Goal: Understand process/instructions: Learn how to perform a task or action

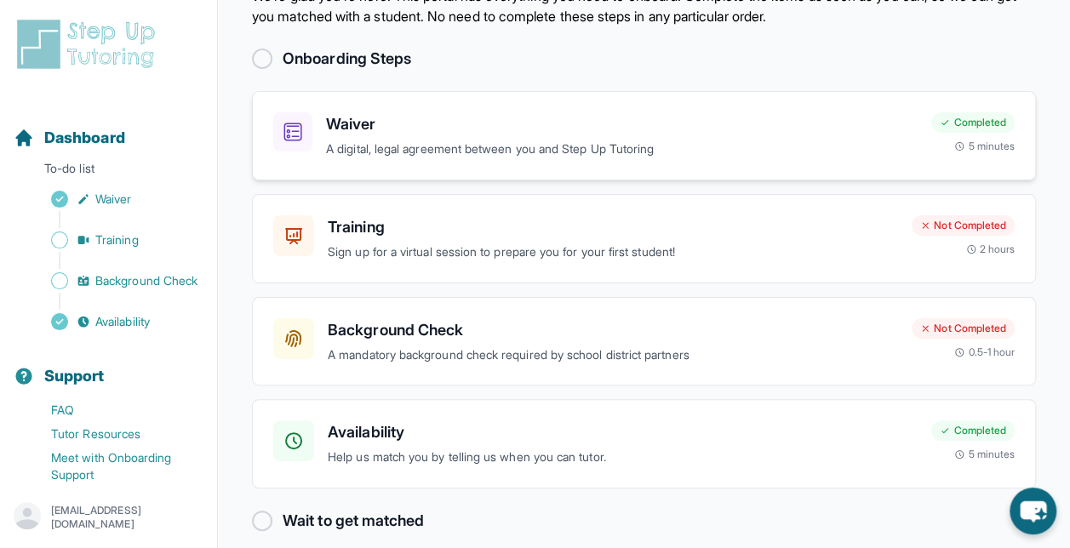
scroll to position [92, 0]
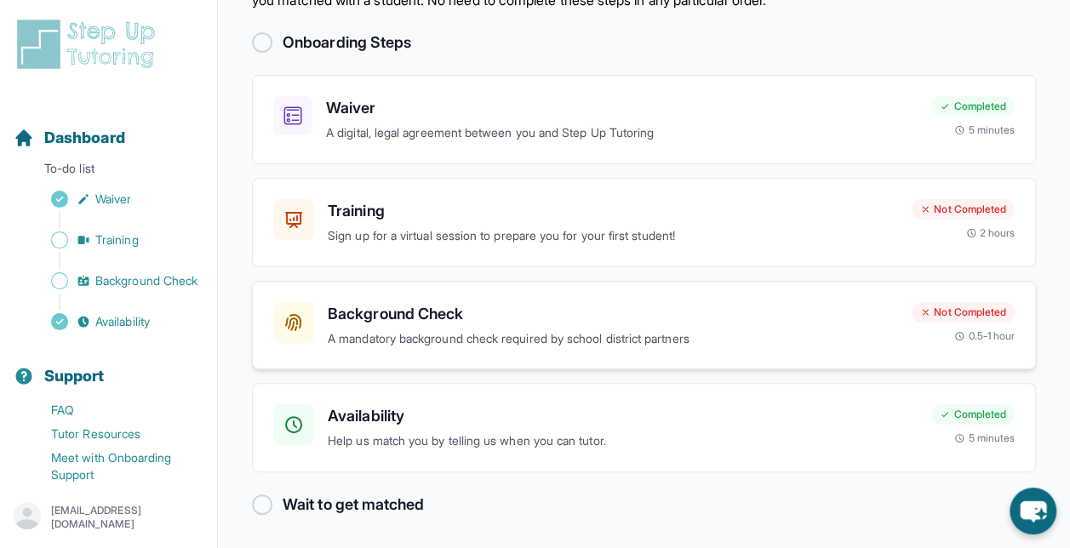
click at [401, 289] on div "Background Check A mandatory background check required by school district partn…" at bounding box center [644, 325] width 784 height 89
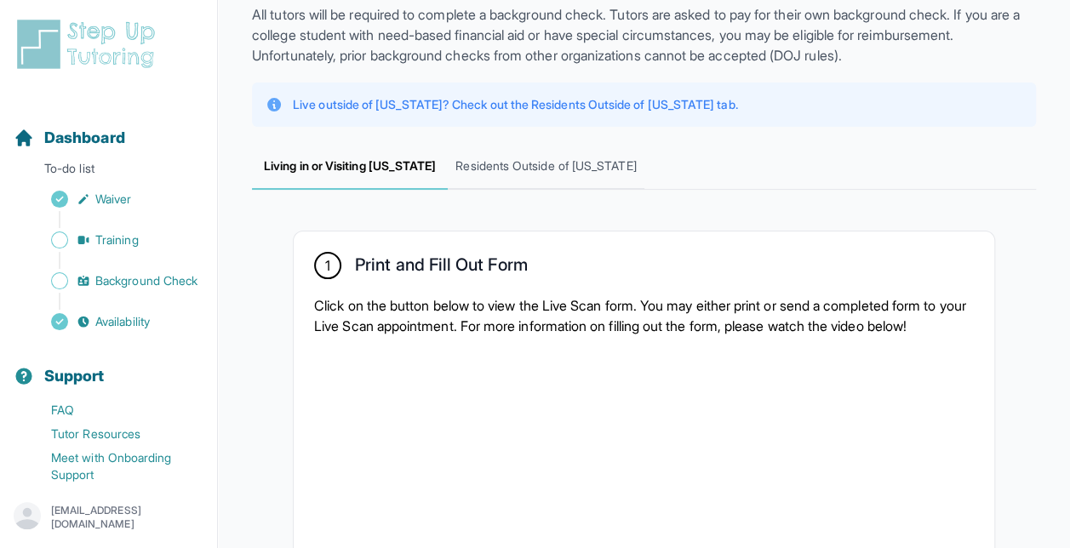
scroll to position [117, 0]
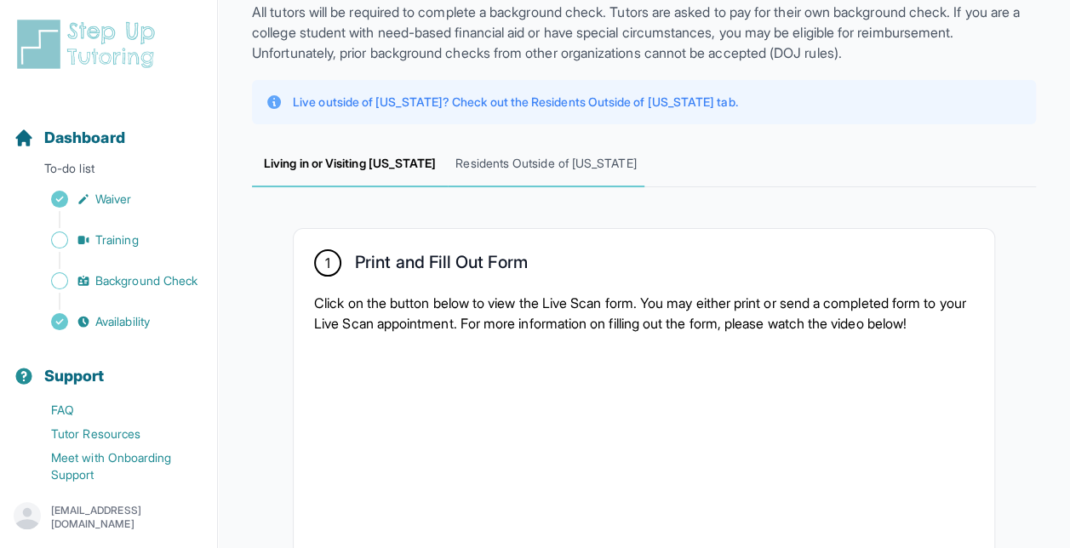
click at [485, 174] on span "Residents Outside of California" at bounding box center [546, 164] width 196 height 46
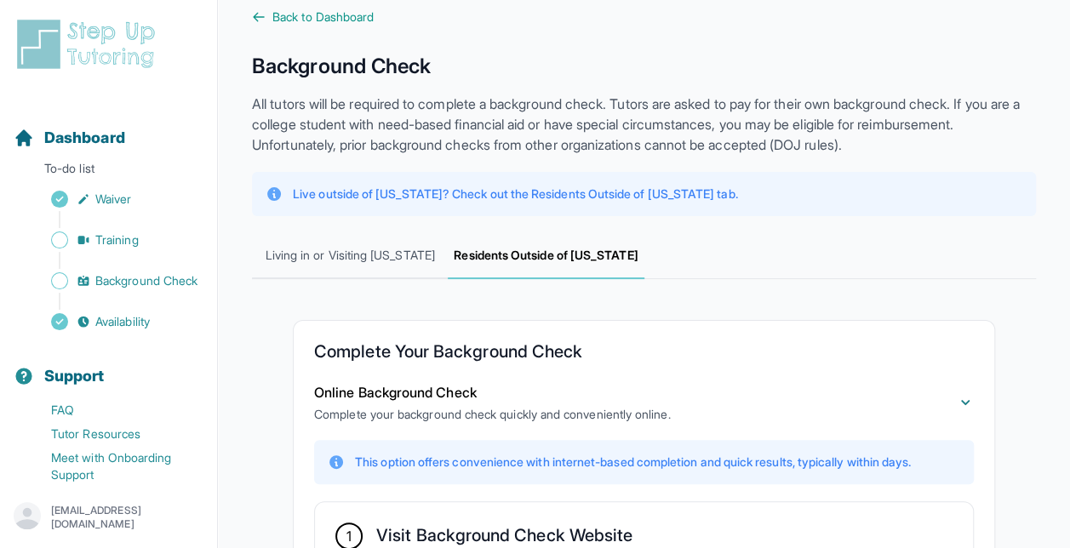
scroll to position [0, 0]
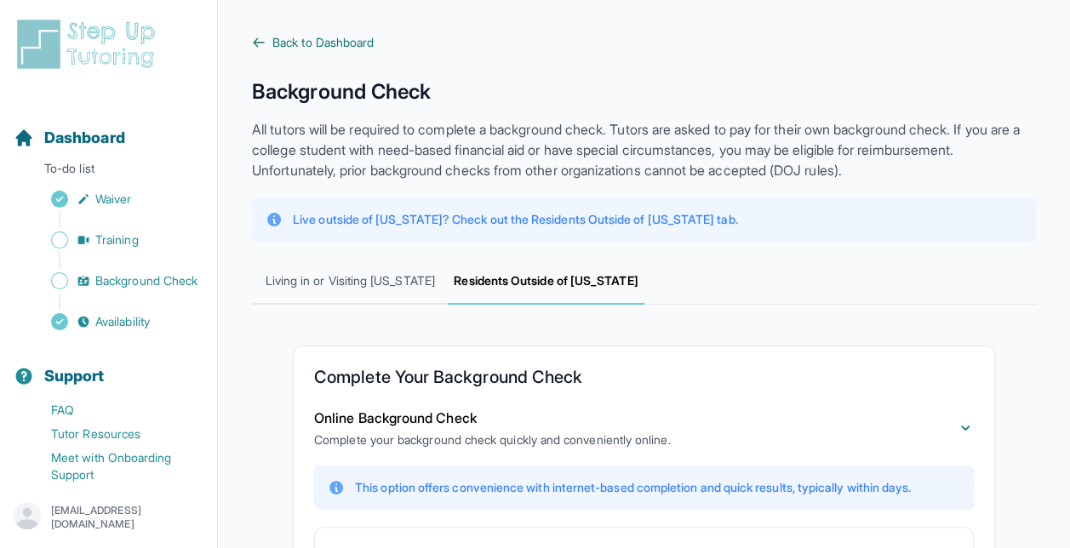
click at [335, 37] on span "Back to Dashboard" at bounding box center [322, 42] width 101 height 17
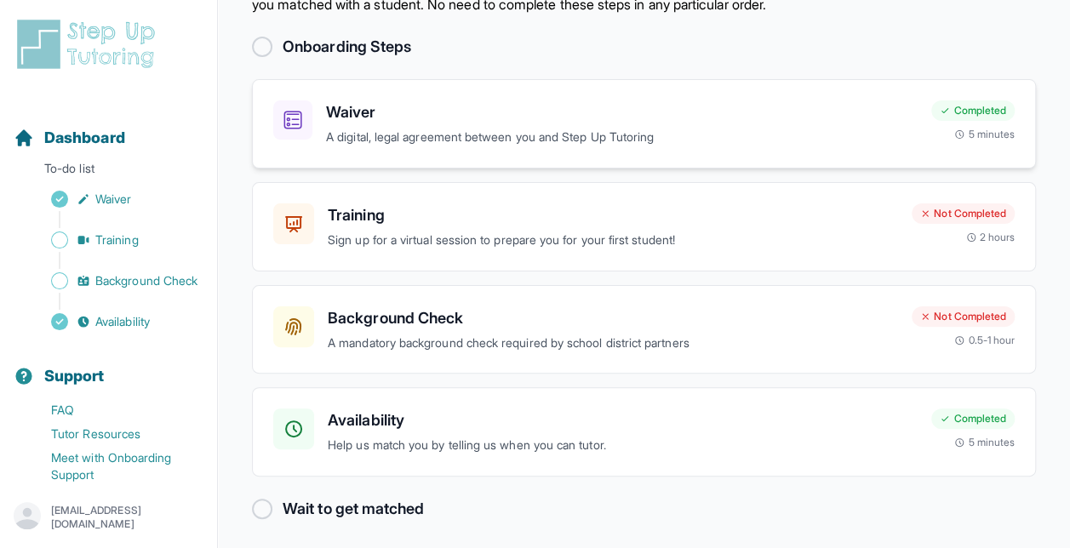
scroll to position [92, 0]
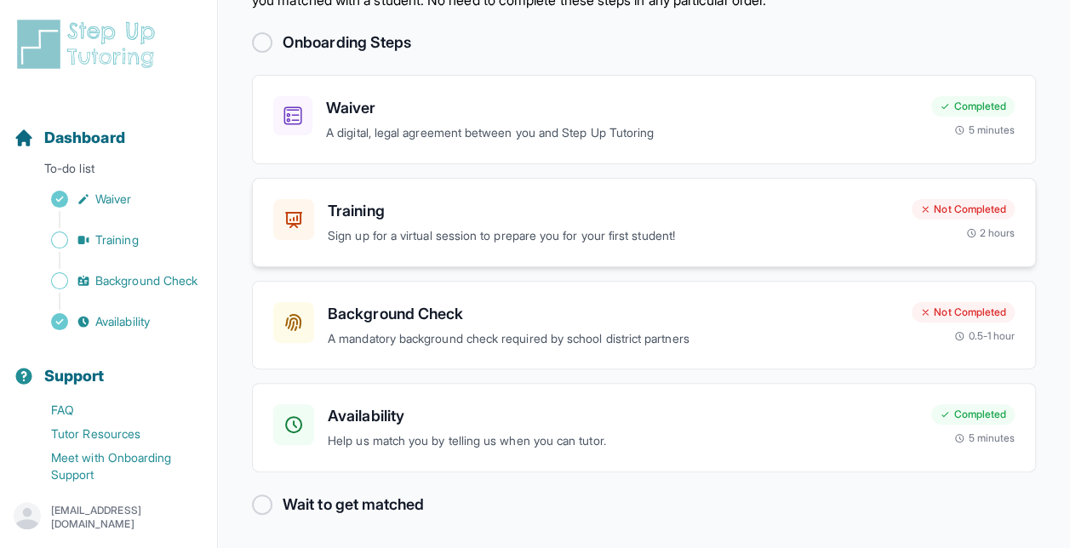
click at [509, 233] on p "Sign up for a virtual session to prepare you for your first student!" at bounding box center [613, 236] width 570 height 20
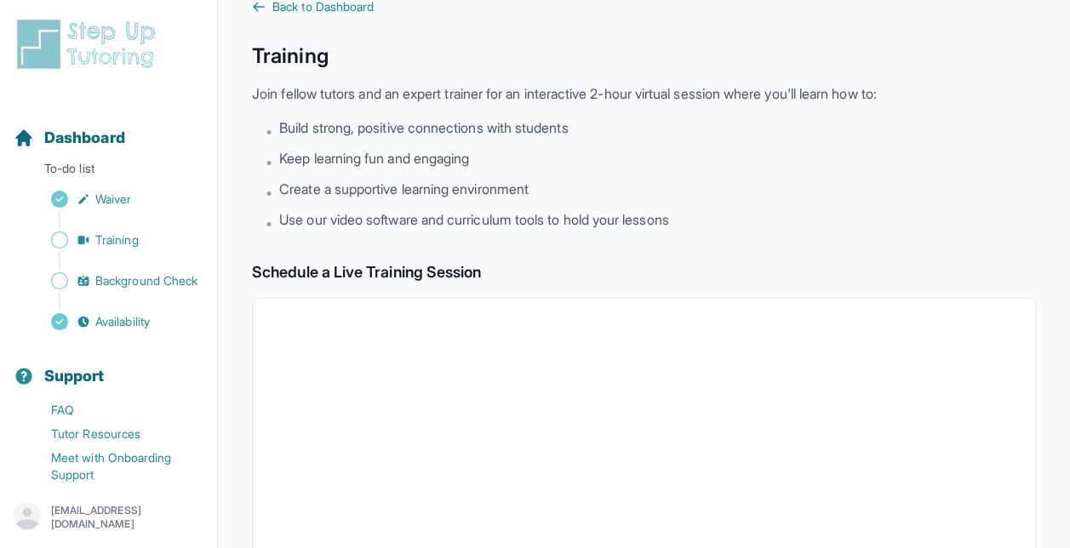
scroll to position [5, 0]
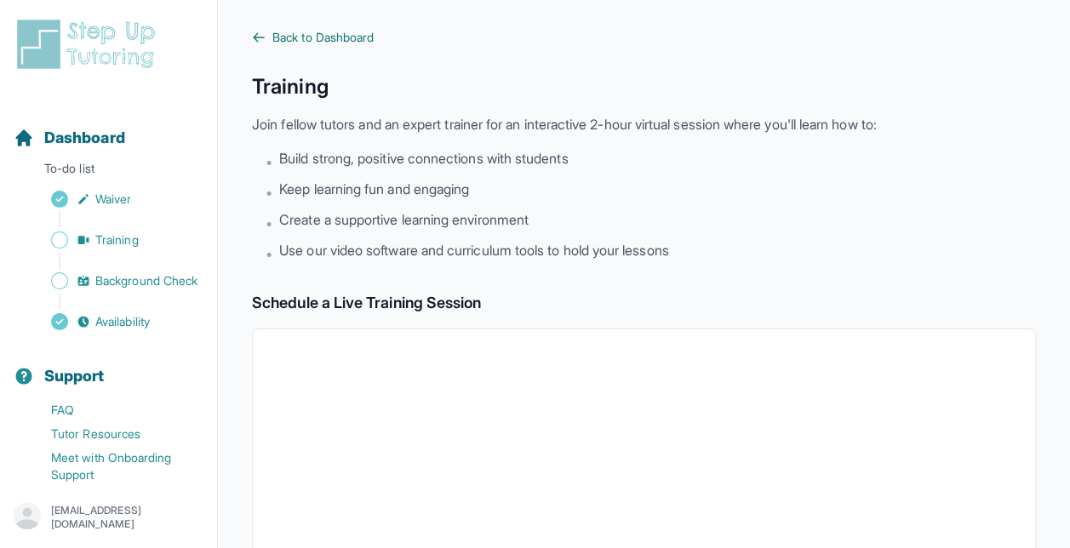
click at [333, 44] on span "Back to Dashboard" at bounding box center [322, 37] width 101 height 17
